Goal: Task Accomplishment & Management: Manage account settings

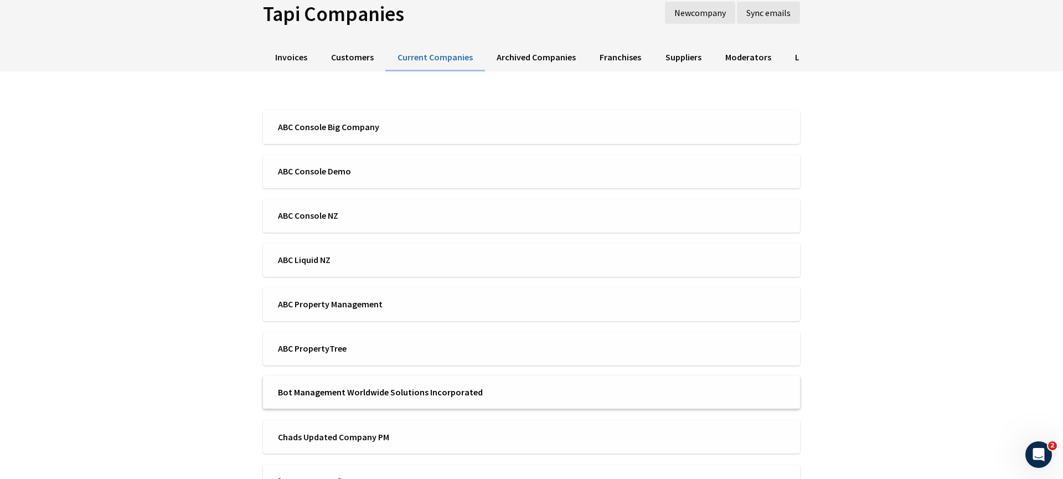
scroll to position [140, 0]
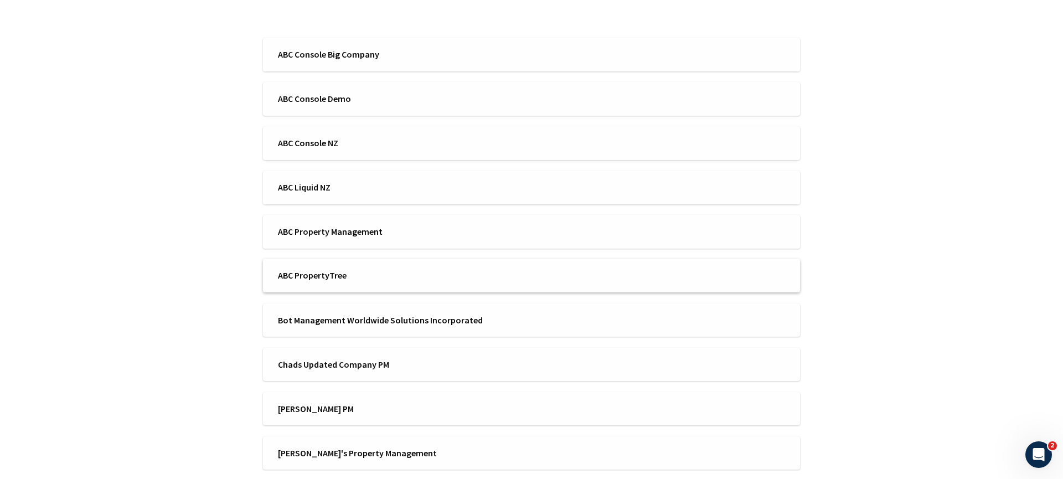
click at [464, 280] on span "ABC PropertyTree" at bounding box center [401, 275] width 246 height 12
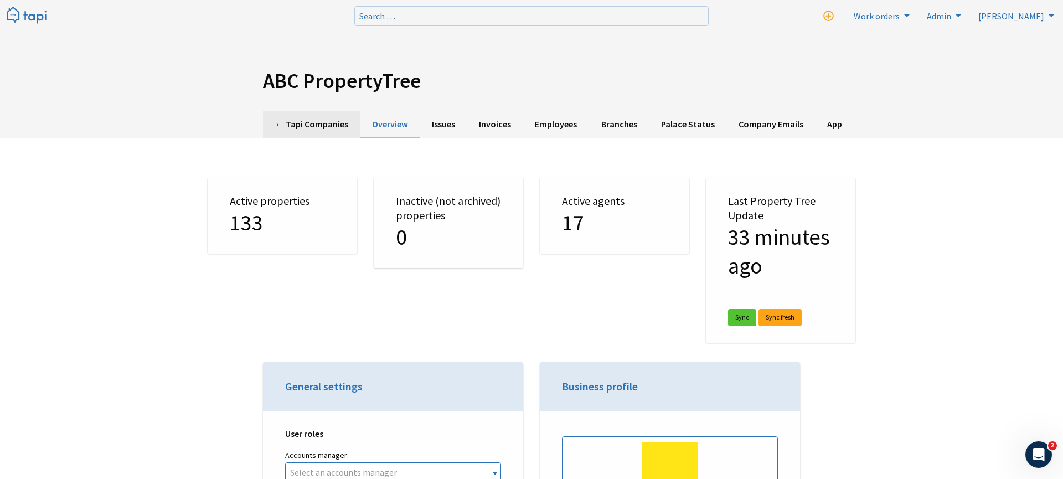
click at [334, 126] on link "← Tapi Companies" at bounding box center [311, 124] width 97 height 27
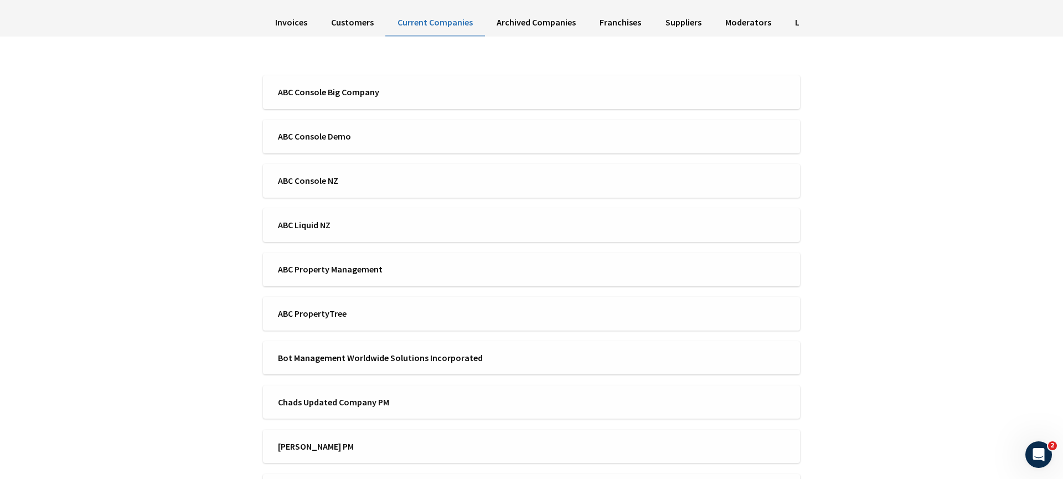
scroll to position [112, 0]
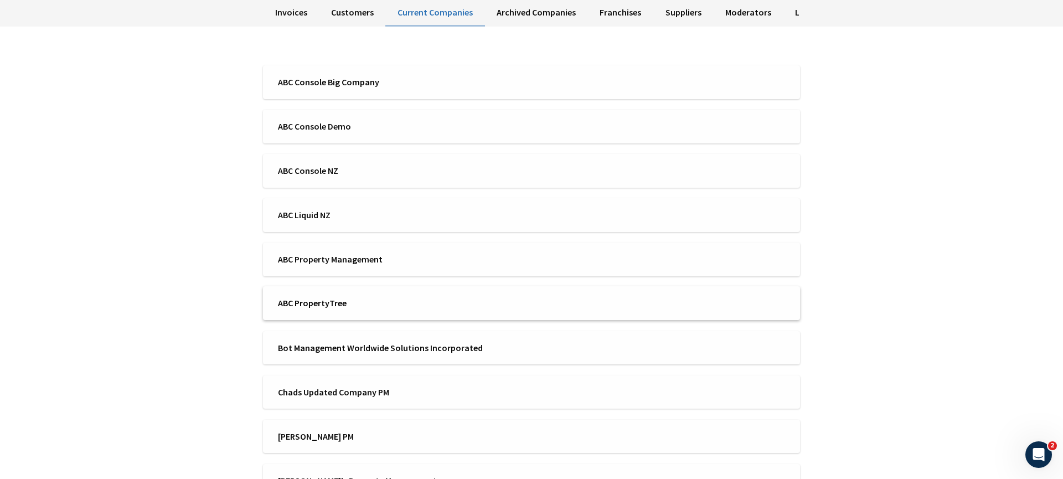
click at [322, 298] on span "ABC PropertyTree" at bounding box center [401, 303] width 246 height 12
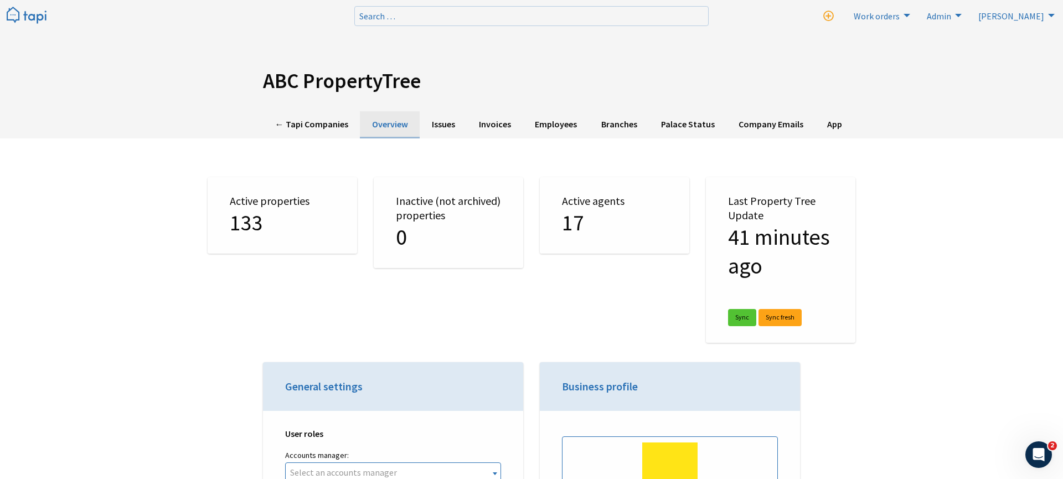
click at [380, 125] on link "Overview" at bounding box center [390, 124] width 60 height 27
click at [325, 124] on link "← Tapi Companies" at bounding box center [311, 124] width 97 height 27
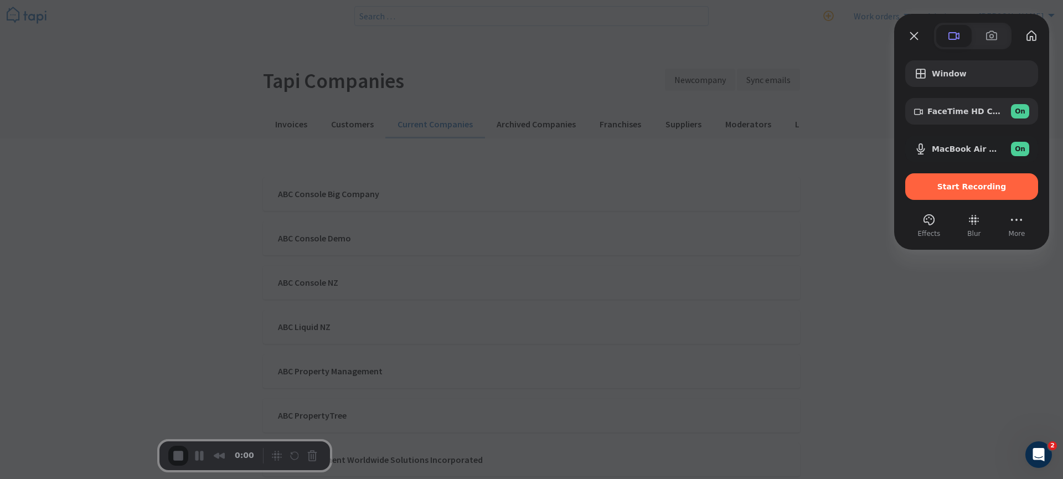
click at [997, 120] on div "FaceTime HD Camera (1C1C:B782) On" at bounding box center [971, 111] width 133 height 27
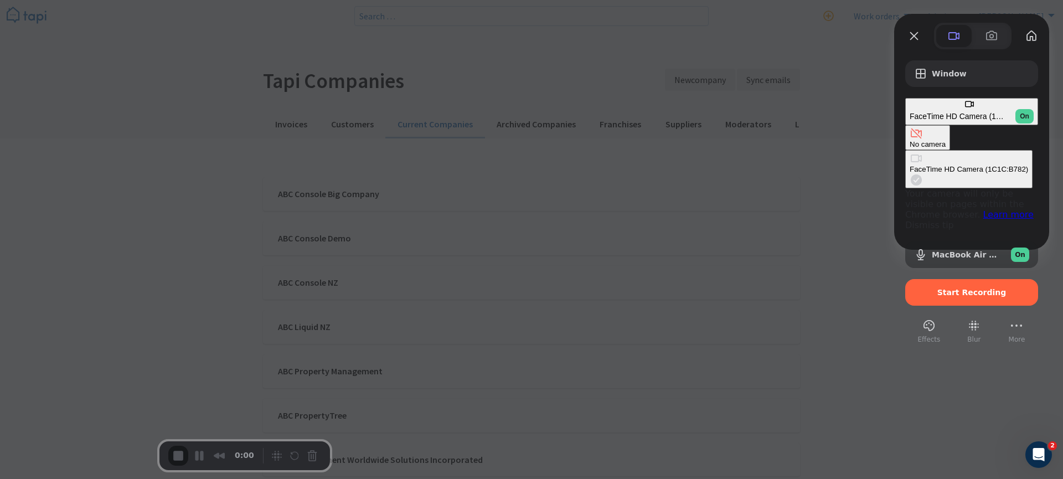
click at [905, 150] on \(1C1C\ "FaceTime HD Camera (1C1C:B782)" at bounding box center [968, 169] width 127 height 38
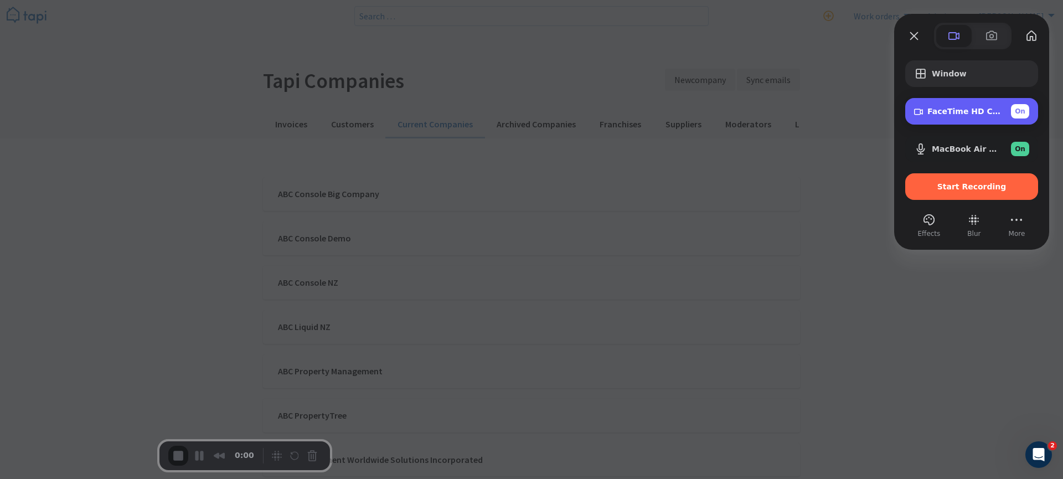
click at [913, 123] on div "FaceTime HD Camera (1C1C:B782) On" at bounding box center [971, 111] width 133 height 27
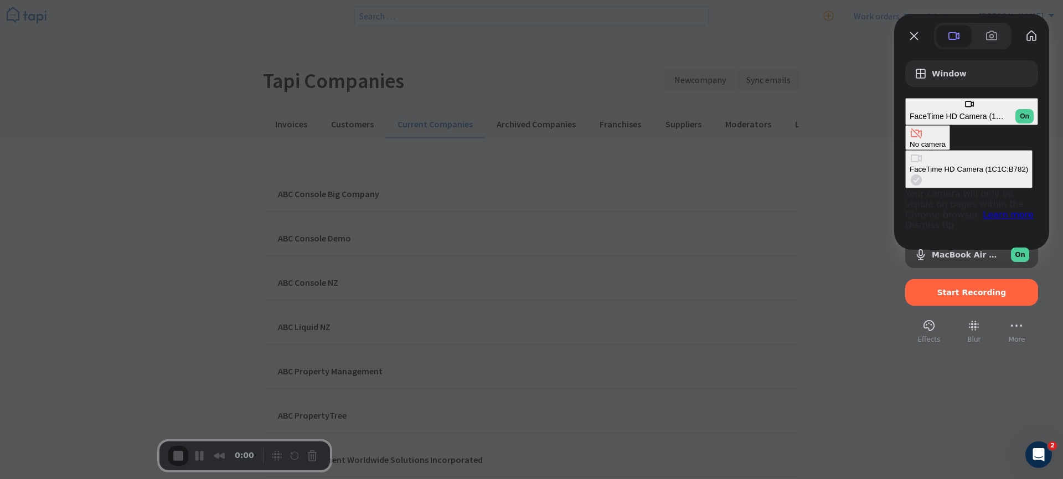
click at [905, 125] on button "No camera" at bounding box center [927, 137] width 45 height 25
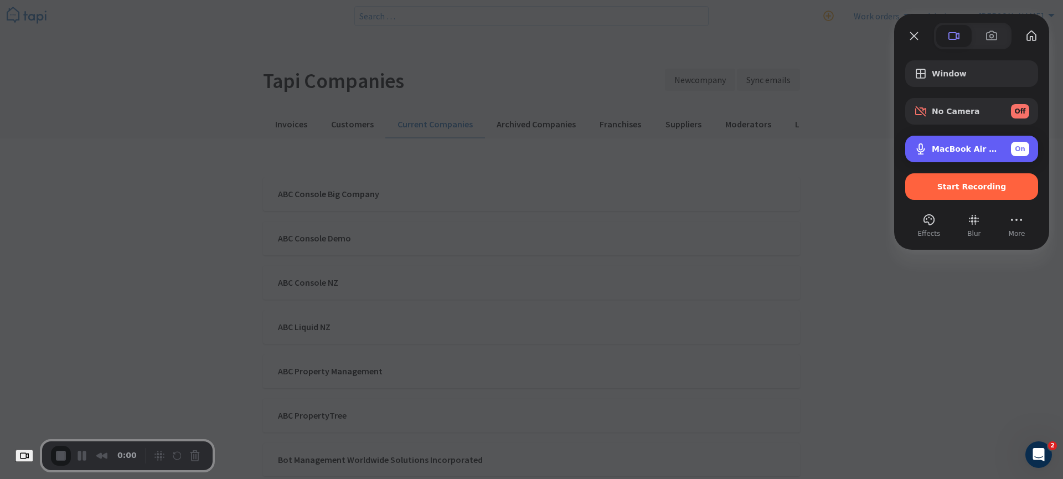
click at [964, 155] on div "MacBook Air Microphone (Built-in) On" at bounding box center [980, 149] width 97 height 14
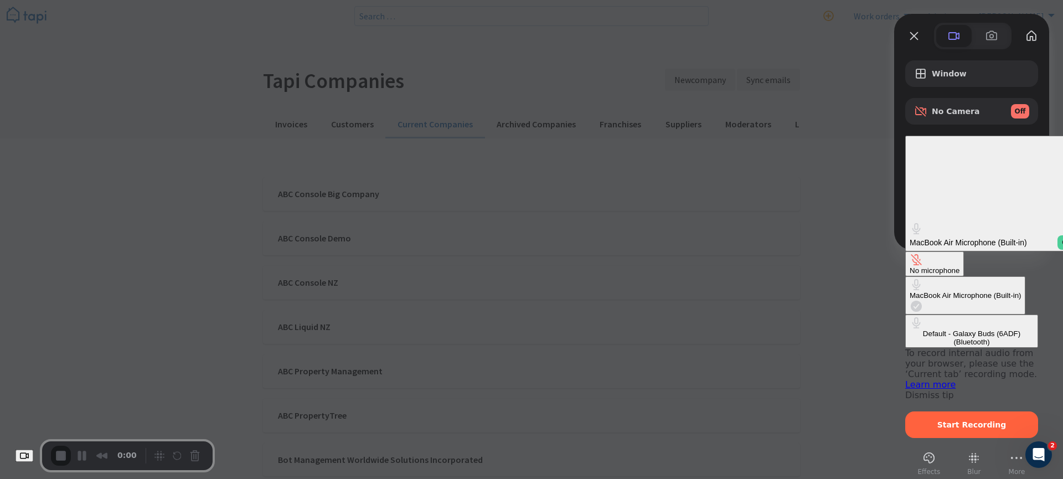
click at [910, 330] on div "Default - Galaxy Buds (6ADF) (Bluetooth)" at bounding box center [972, 338] width 124 height 17
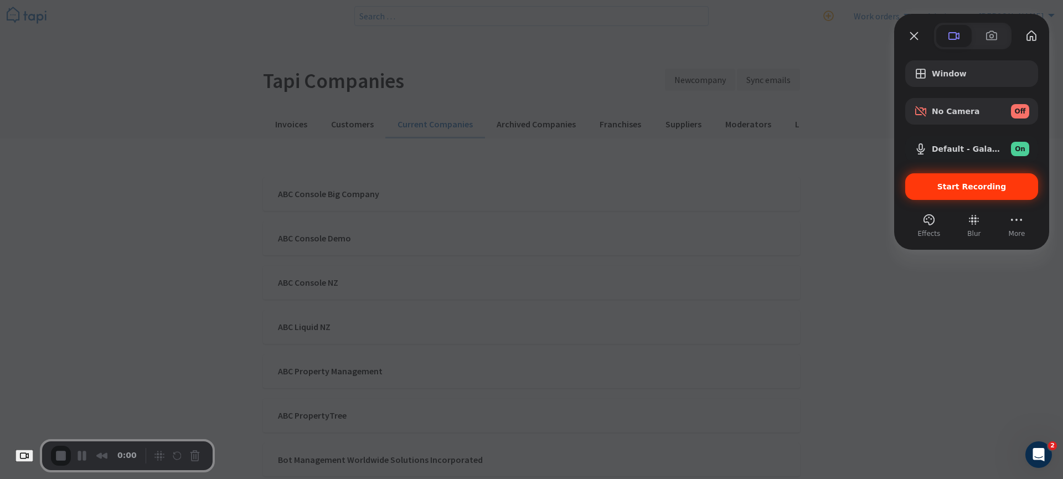
click at [966, 187] on span "Start Recording" at bounding box center [972, 186] width 69 height 9
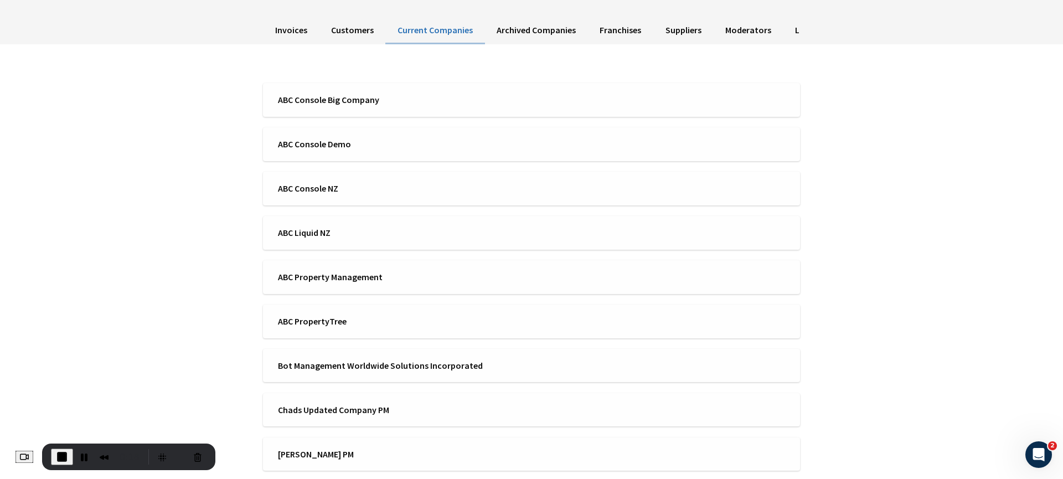
scroll to position [96, 0]
click at [363, 325] on span "ABC PropertyTree" at bounding box center [401, 319] width 246 height 12
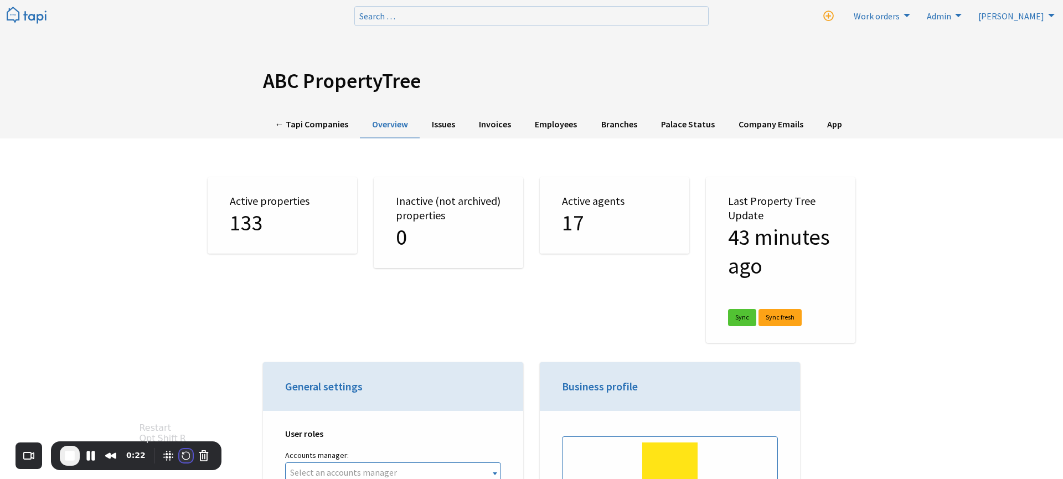
click at [179, 456] on button "Restart Recording" at bounding box center [185, 455] width 13 height 13
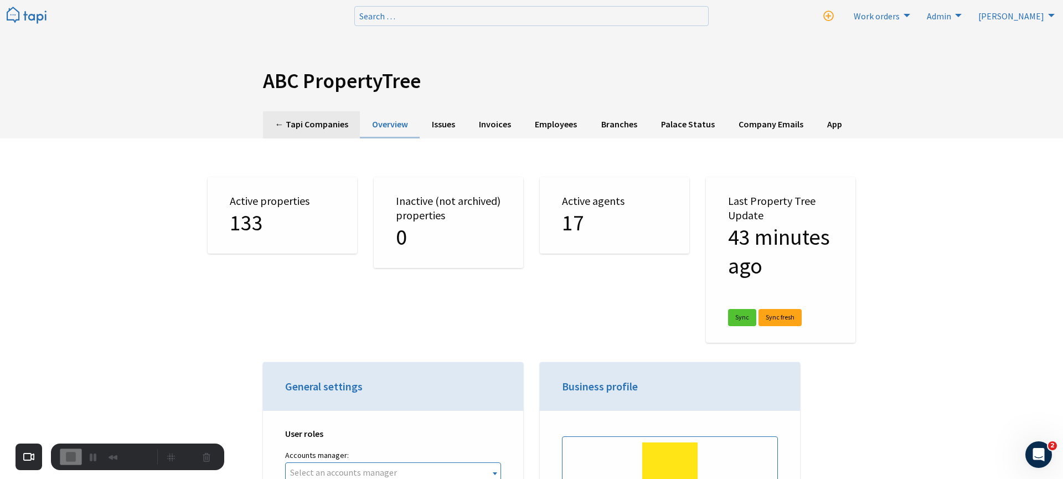
click at [327, 125] on link "← Tapi Companies" at bounding box center [311, 124] width 97 height 27
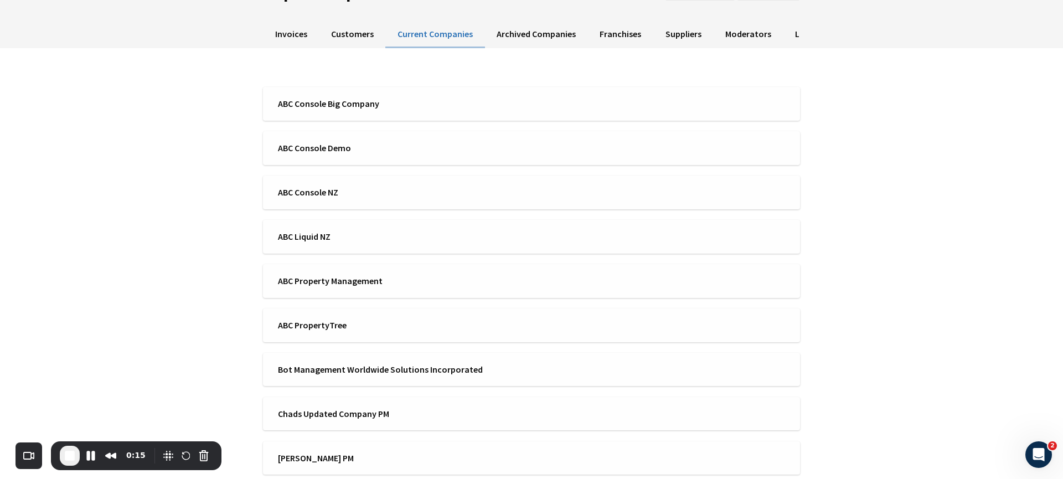
scroll to position [99, 0]
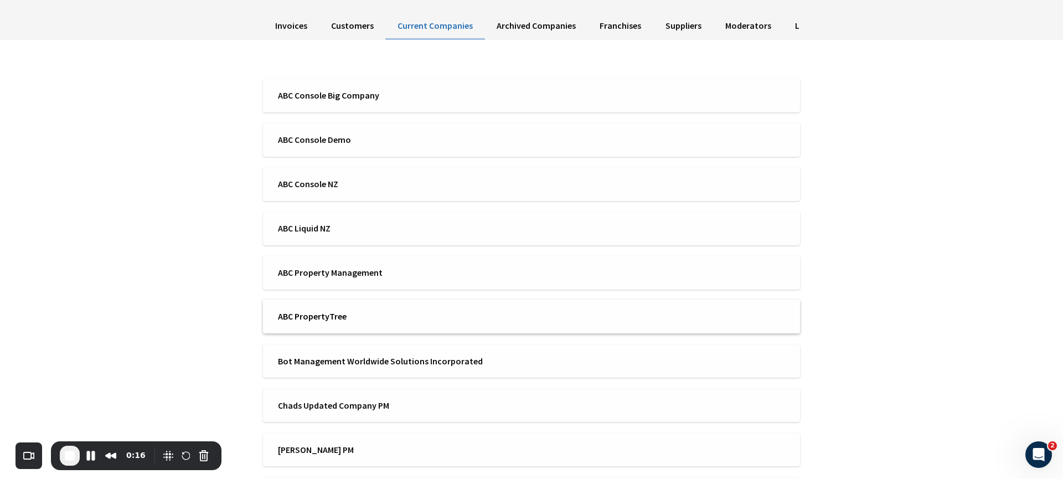
click at [297, 316] on span "ABC PropertyTree" at bounding box center [401, 316] width 246 height 12
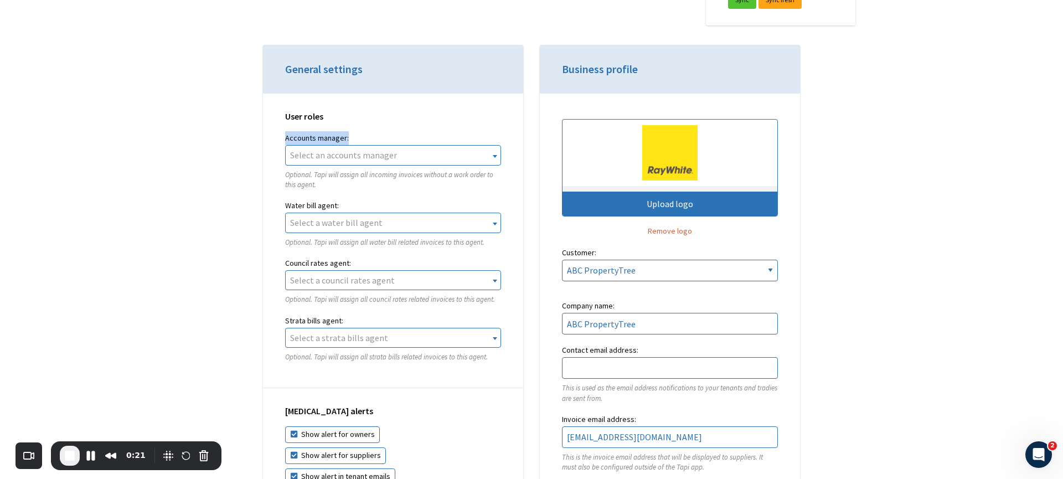
drag, startPoint x: 281, startPoint y: 136, endPoint x: 359, endPoint y: 137, distance: 78.6
click at [359, 137] on div "User roles Accounts manager: Rebekah Osborne Ken Zheng Tal Meser Dan Tong Finn …" at bounding box center [393, 241] width 260 height 295
drag, startPoint x: 283, startPoint y: 325, endPoint x: 347, endPoint y: 322, distance: 63.7
click at [347, 322] on div "User roles Accounts manager: Rebekah Osborne Ken Zheng Tal Meser Dan Tong Finn …" at bounding box center [393, 241] width 260 height 295
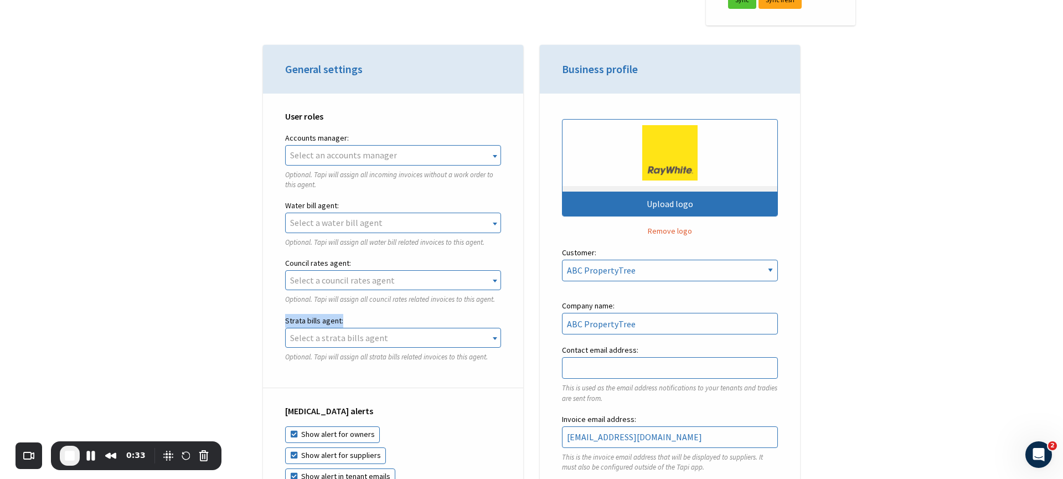
click at [347, 322] on label "Strata bills agent:" at bounding box center [393, 321] width 216 height 14
drag, startPoint x: 280, startPoint y: 204, endPoint x: 341, endPoint y: 204, distance: 60.4
click at [341, 204] on div "User roles Accounts manager: Rebekah Osborne Ken Zheng Tal Meser Dan Tong Finn …" at bounding box center [393, 241] width 260 height 295
drag, startPoint x: 284, startPoint y: 258, endPoint x: 352, endPoint y: 259, distance: 67.6
click at [352, 259] on div "User roles Accounts manager: Rebekah Osborne Ken Zheng Tal Meser Dan Tong Finn …" at bounding box center [393, 241] width 260 height 295
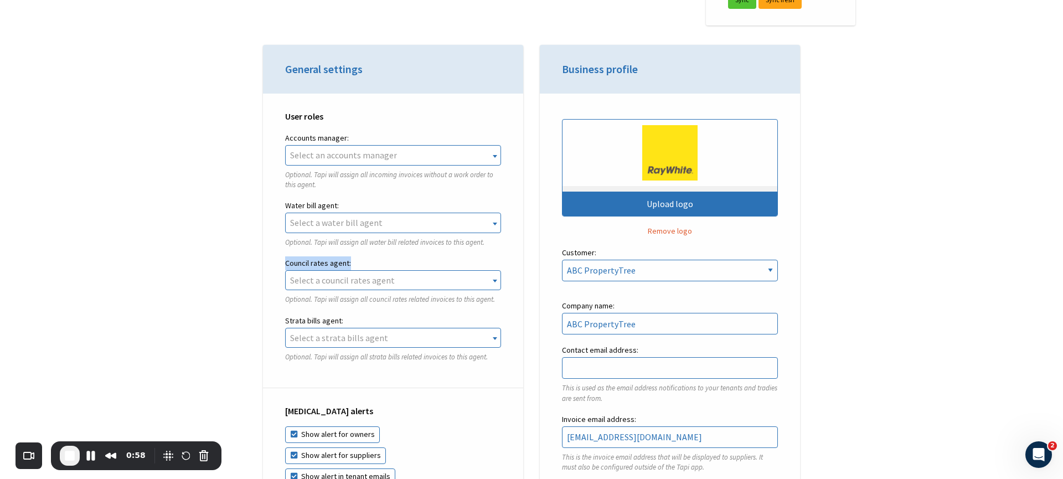
click at [358, 259] on label "Council rates agent:" at bounding box center [393, 263] width 216 height 14
click at [344, 223] on span "Select a water bill agent" at bounding box center [336, 222] width 92 height 11
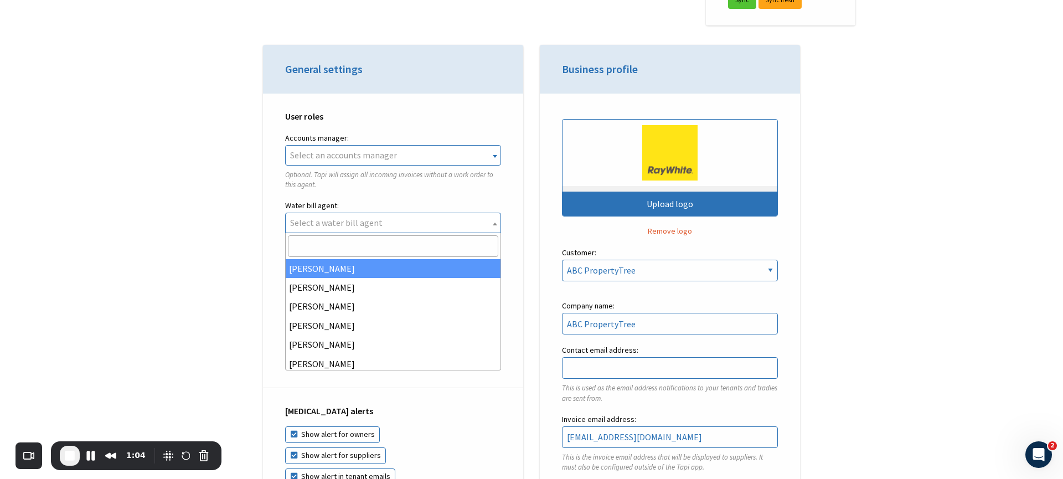
select select "ea4115c5-d7ab-4fc4-bd6f-02c9513da8e2"
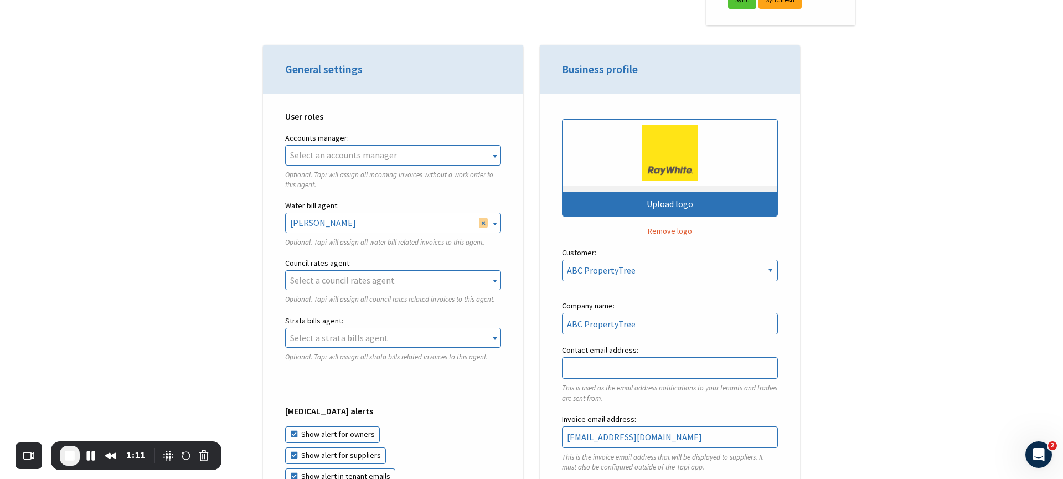
click at [321, 280] on span "Select a council rates agent" at bounding box center [342, 280] width 105 height 11
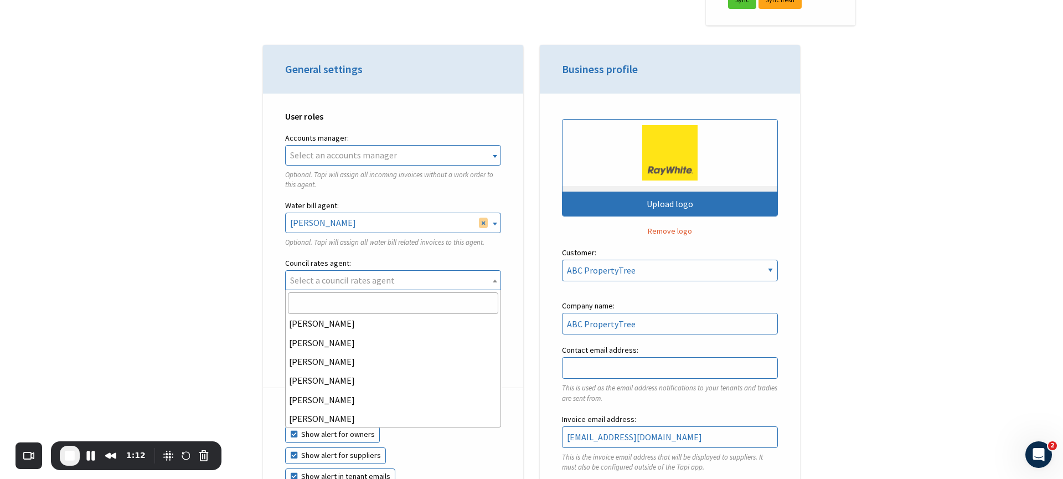
scroll to position [43, 0]
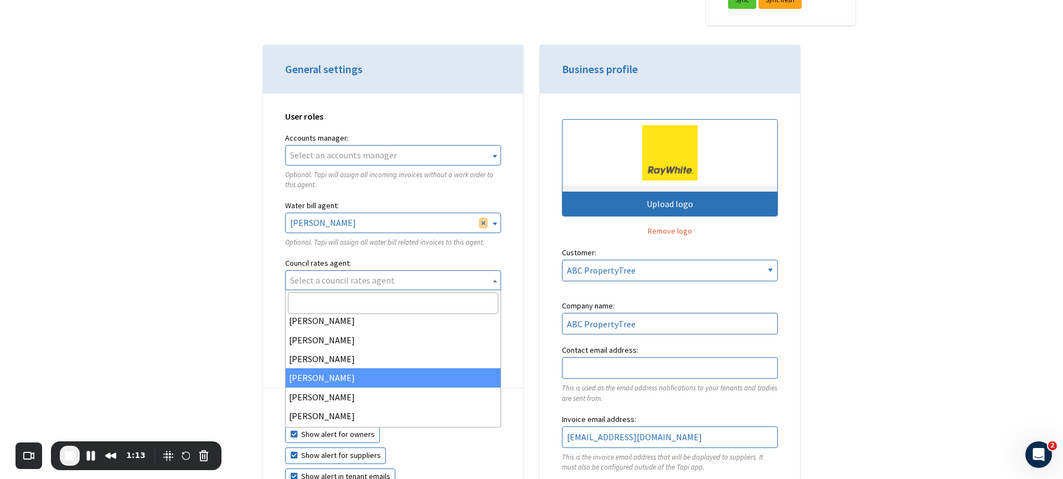
select select "ca4f6b23-1a9a-4b63-8fc9-90bfe1b1d7fa"
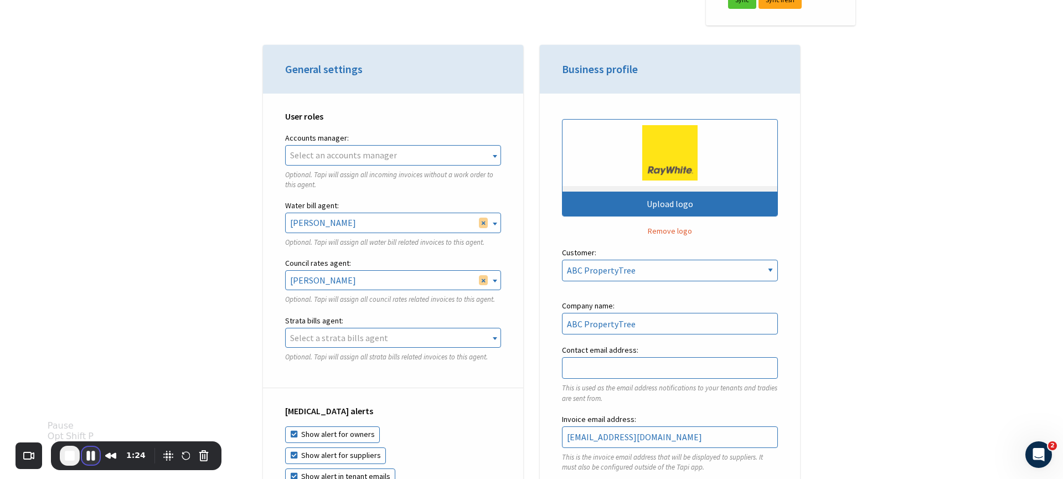
click at [89, 461] on button "Pause Recording" at bounding box center [91, 456] width 18 height 18
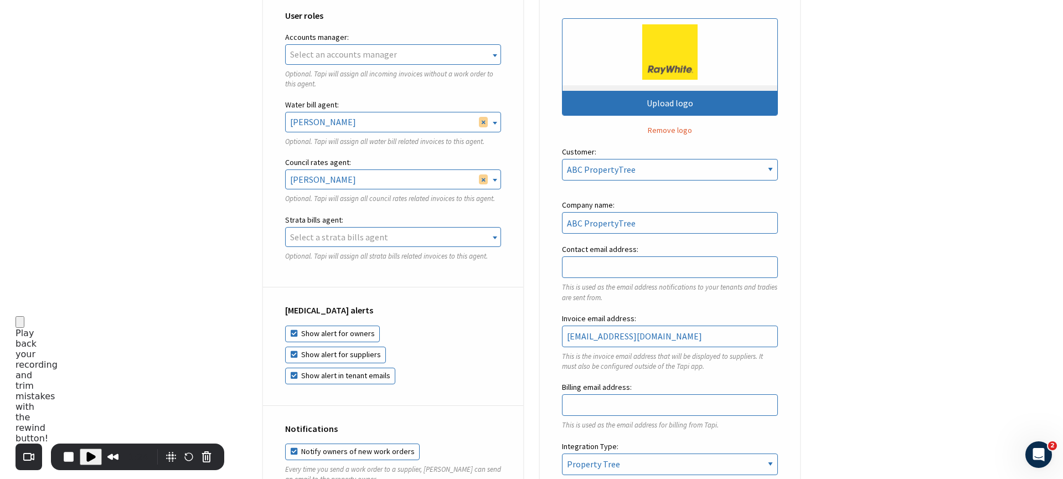
scroll to position [398, 0]
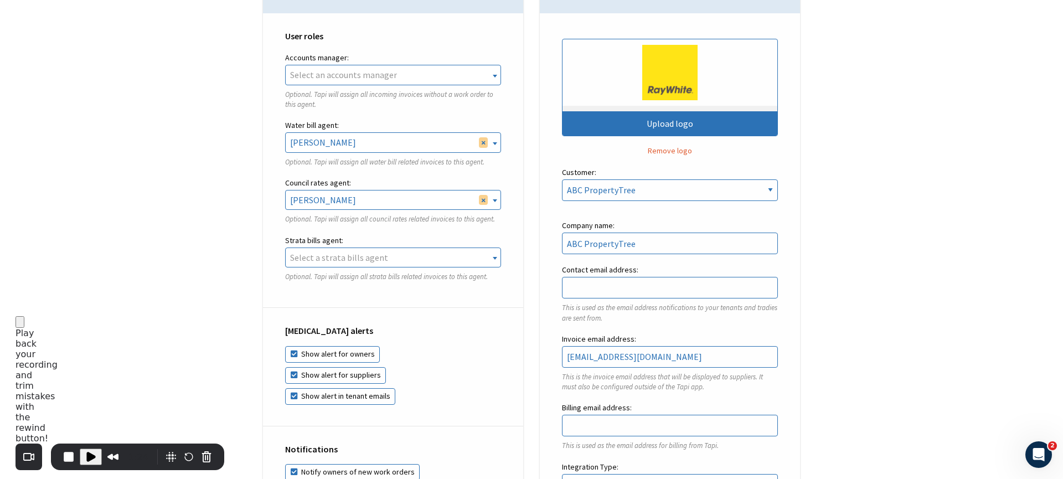
click at [86, 455] on span "Play Recording" at bounding box center [90, 456] width 13 height 13
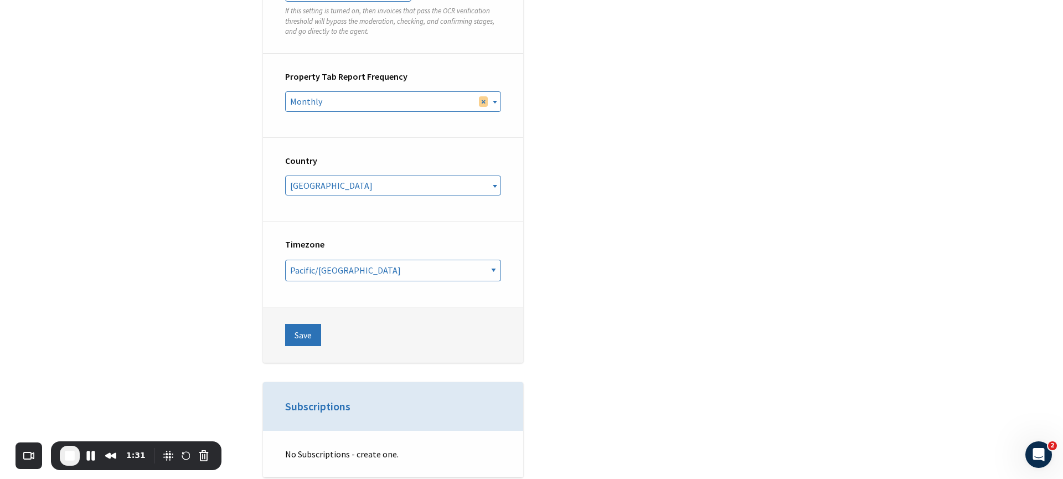
scroll to position [3951, 0]
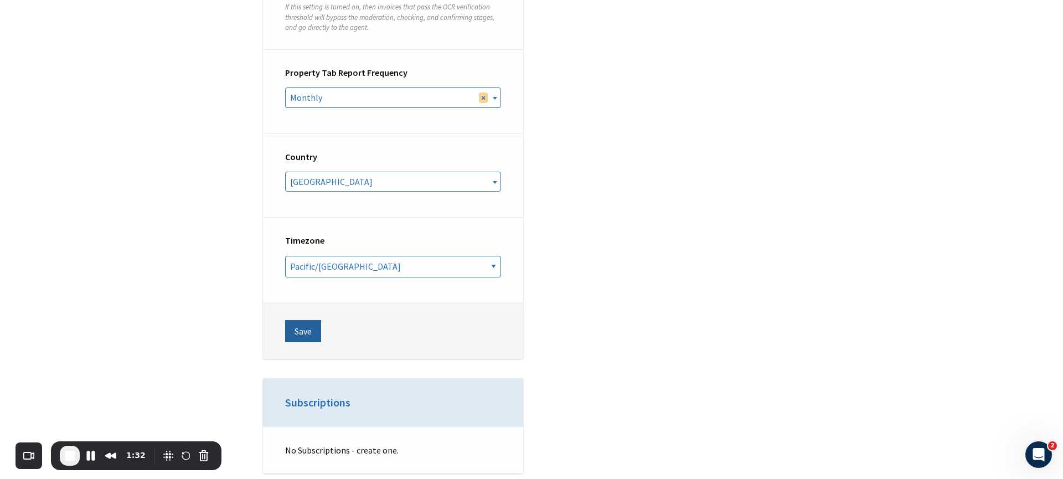
click at [310, 320] on button "Save" at bounding box center [303, 331] width 36 height 22
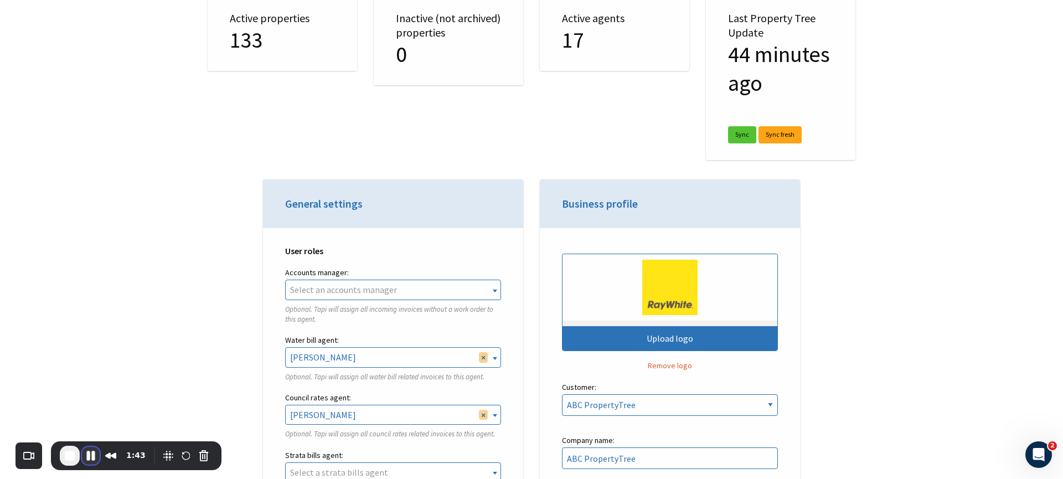
click at [91, 456] on button "Pause Recording" at bounding box center [91, 456] width 18 height 18
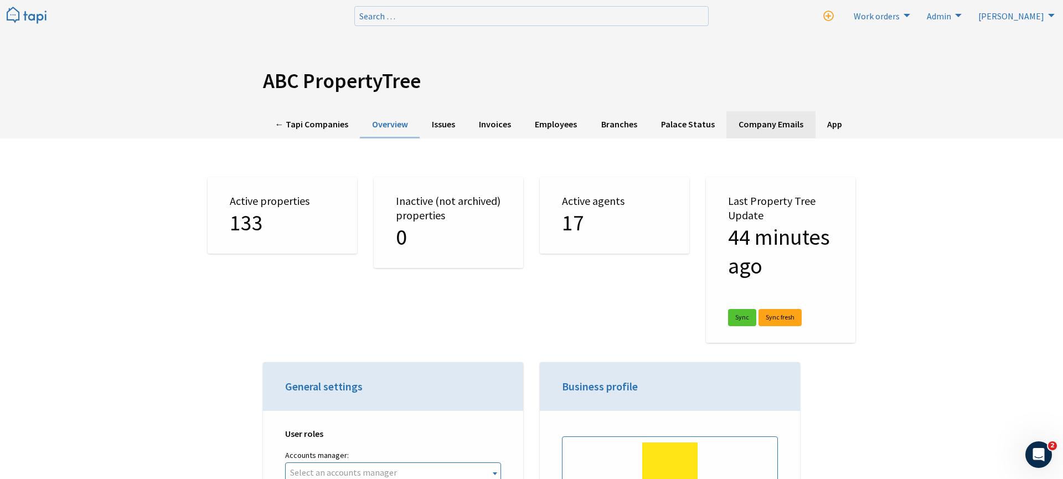
click at [750, 126] on link "Company Emails" at bounding box center [771, 124] width 89 height 27
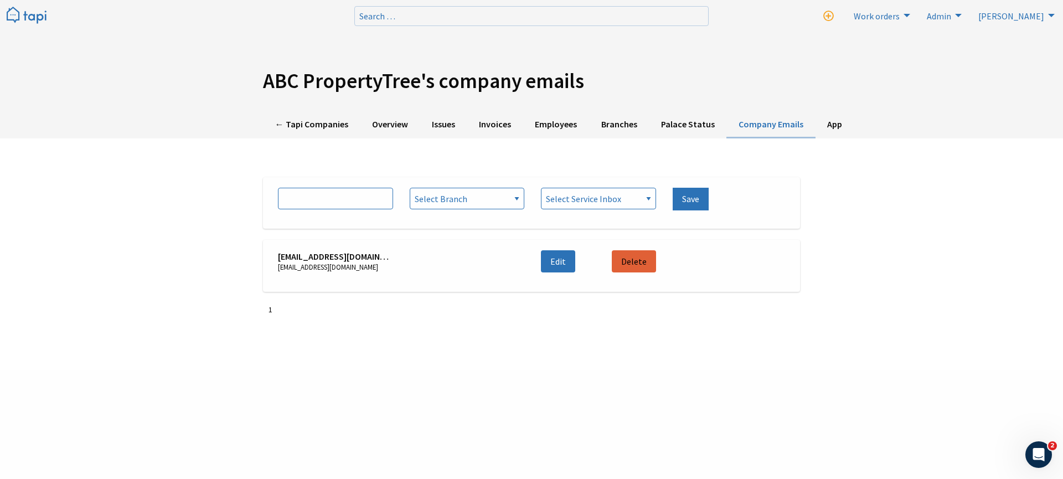
click at [29, 15] on img at bounding box center [27, 16] width 40 height 18
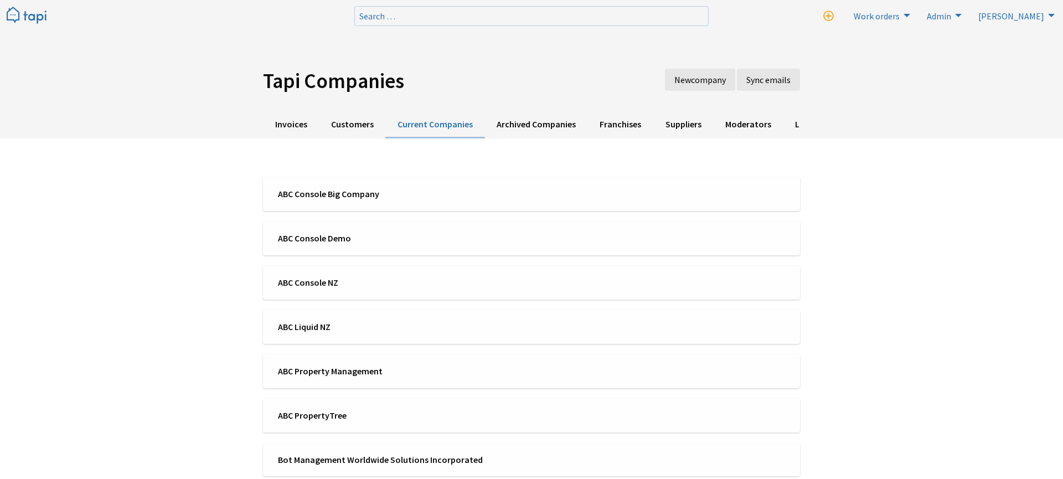
click at [29, 16] on img at bounding box center [27, 16] width 40 height 18
